Goal: Task Accomplishment & Management: Use online tool/utility

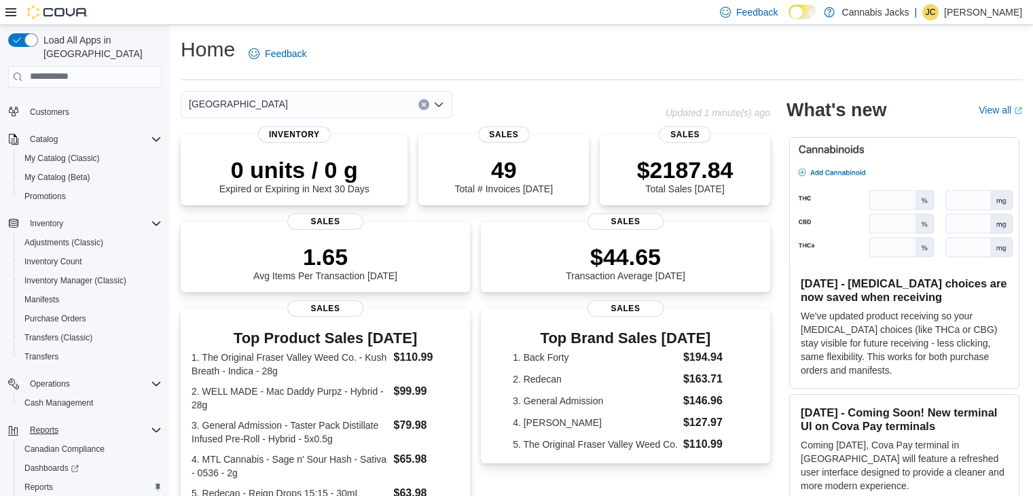
scroll to position [115, 0]
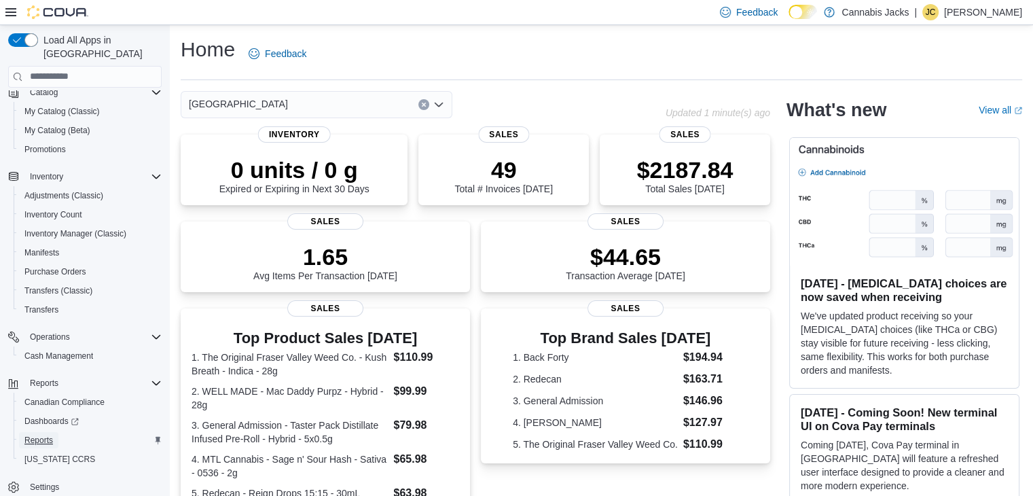
click at [52, 435] on span "Reports" at bounding box center [38, 440] width 29 height 11
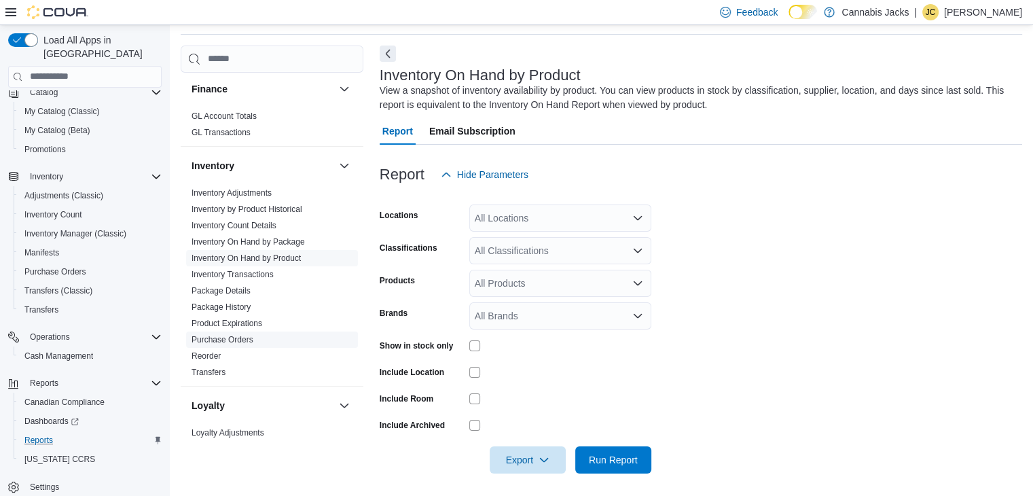
scroll to position [272, 0]
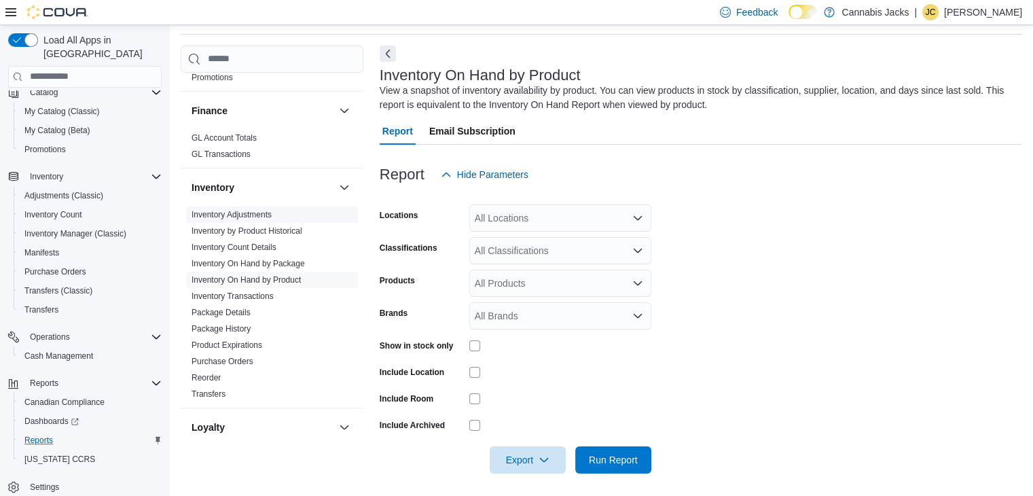
click at [244, 210] on link "Inventory Adjustments" at bounding box center [232, 215] width 80 height 10
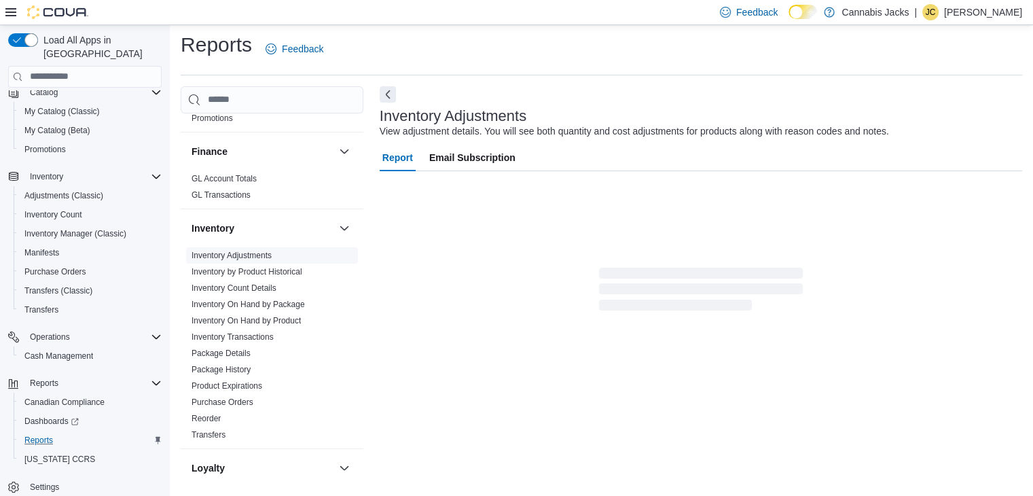
scroll to position [5, 0]
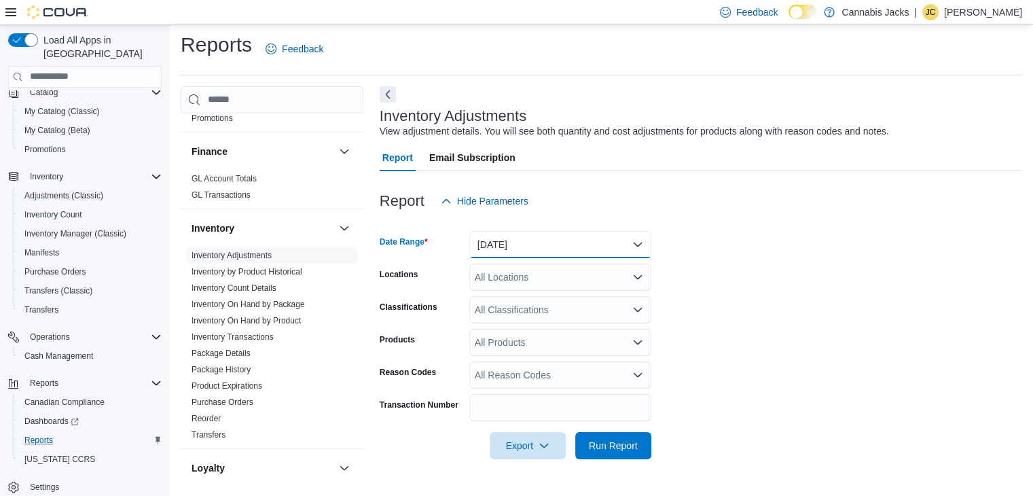
click at [502, 245] on button "[DATE]" at bounding box center [560, 244] width 182 height 27
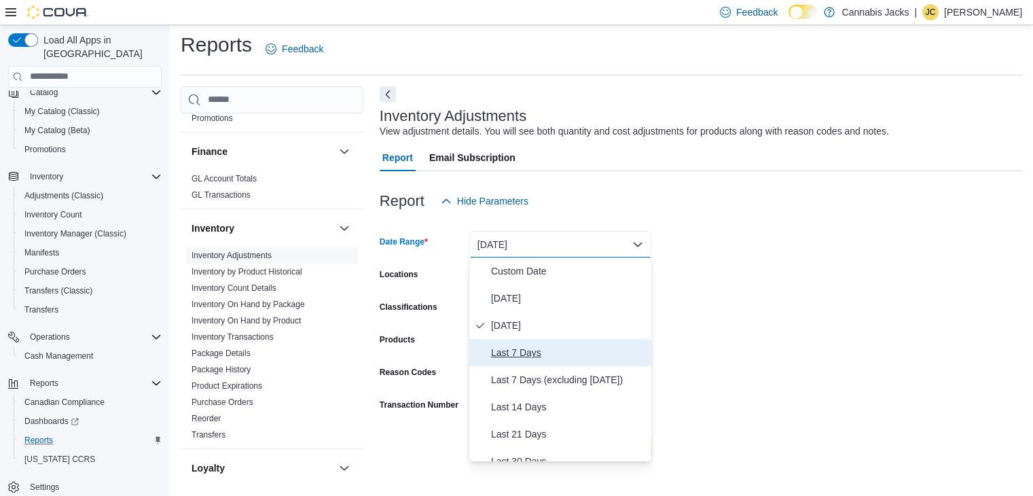
click at [514, 350] on span "Last 7 Days" at bounding box center [568, 352] width 155 height 16
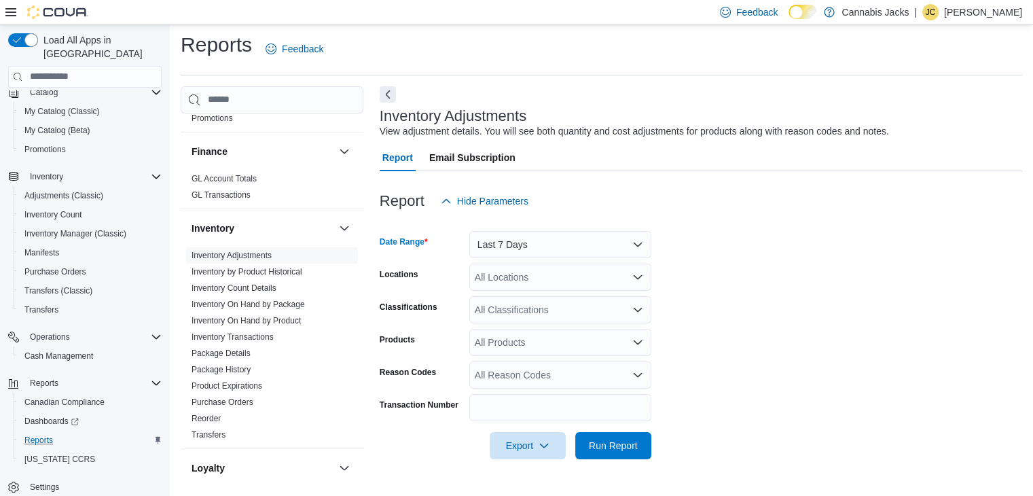
click at [514, 275] on div "All Locations" at bounding box center [560, 277] width 182 height 27
type input "*********"
click at [523, 302] on span "Callander" at bounding box center [525, 300] width 41 height 14
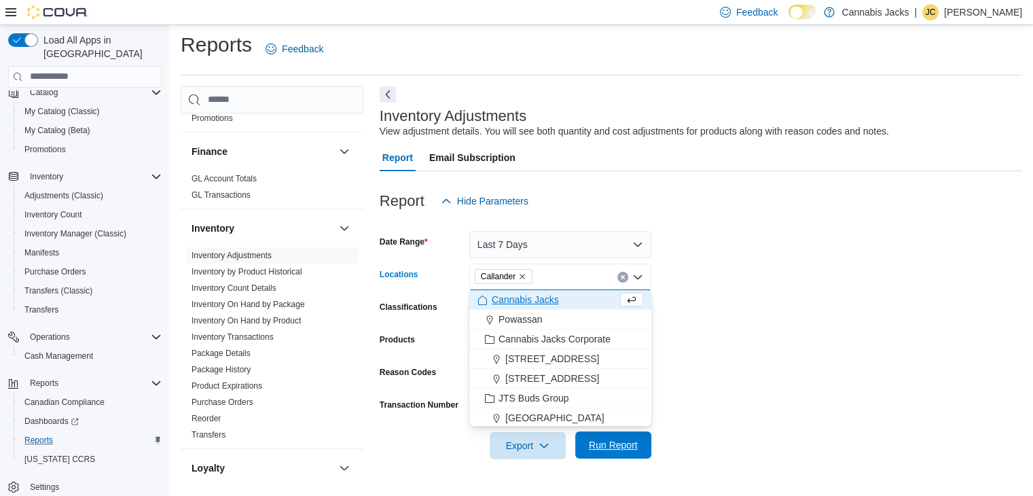
click at [603, 441] on span "Run Report" at bounding box center [613, 445] width 49 height 14
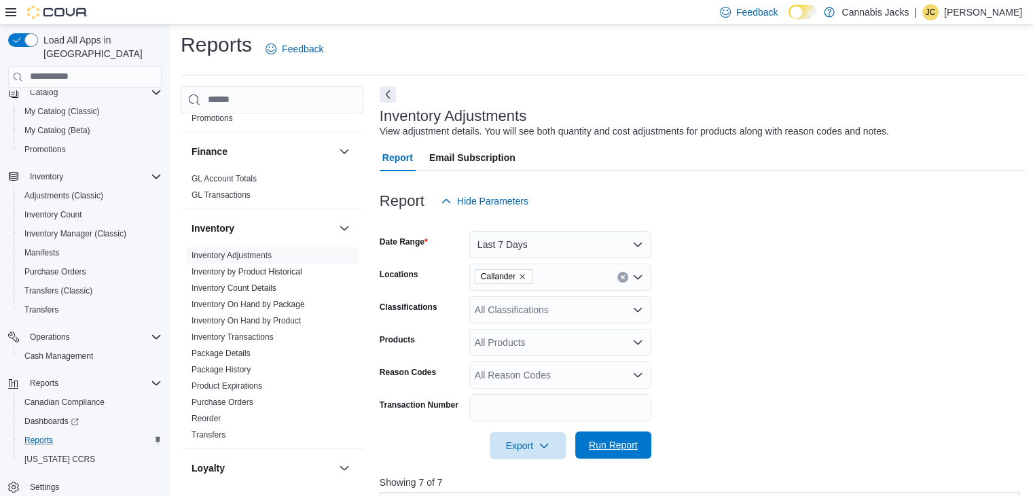
click at [626, 450] on span "Run Report" at bounding box center [613, 445] width 49 height 14
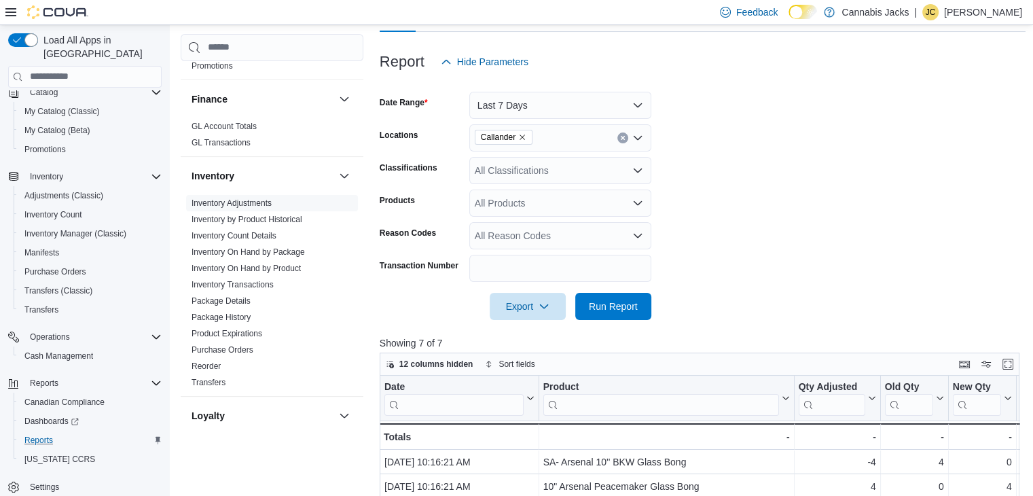
scroll to position [276, 0]
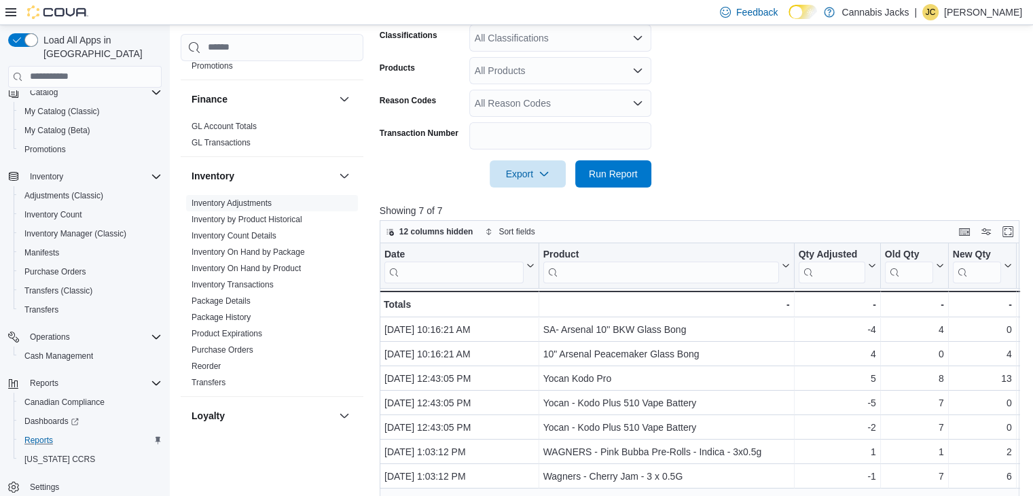
click at [785, 147] on form "Date Range Last 7 Days Locations Callander Classifications All Classifications …" at bounding box center [703, 65] width 647 height 245
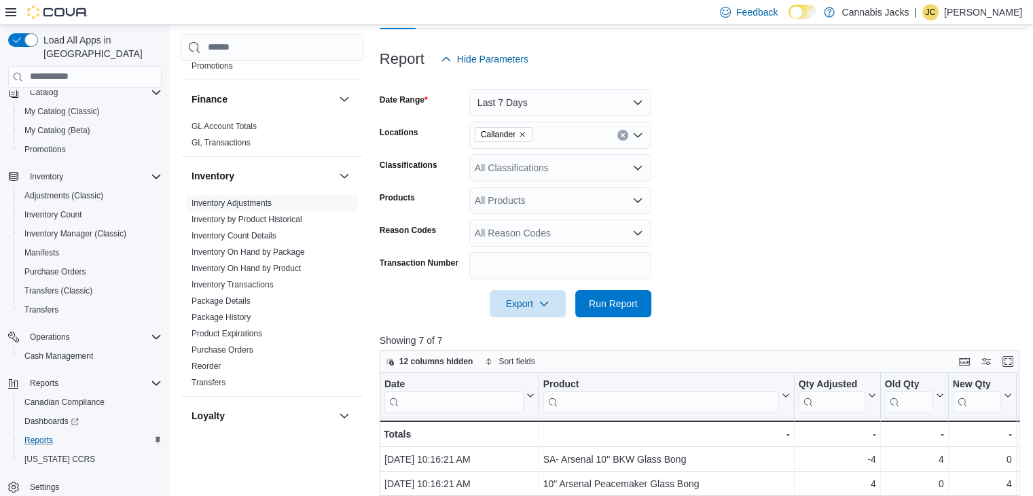
scroll to position [0, 0]
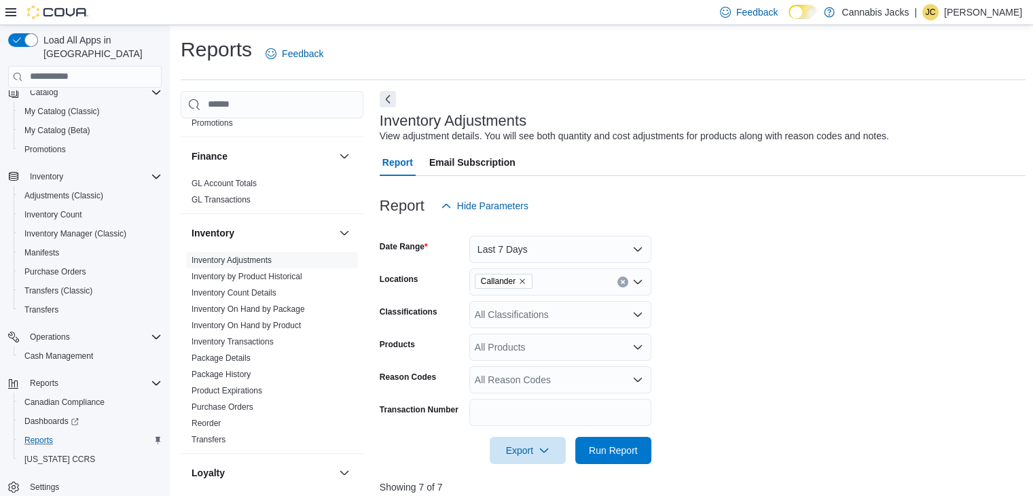
click at [967, 10] on p "[PERSON_NAME]" at bounding box center [983, 12] width 78 height 16
